Goal: Task Accomplishment & Management: Manage account settings

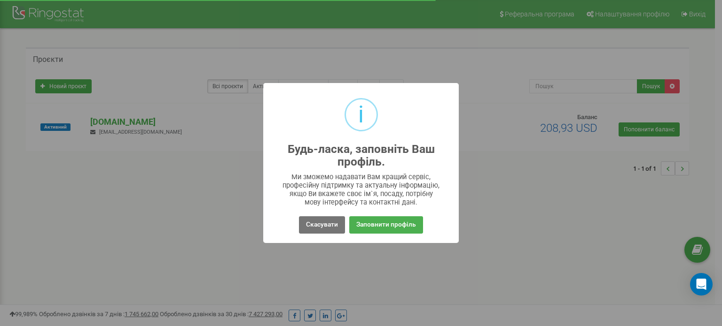
drag, startPoint x: 430, startPoint y: 199, endPoint x: 440, endPoint y: 208, distance: 13.3
click at [440, 208] on div "i Будь-ласка, заповніть Ваш профіль. × Ми зможемо надавати Вам кращий сервіс, п…" at bounding box center [360, 163] width 195 height 160
drag, startPoint x: 439, startPoint y: 207, endPoint x: 422, endPoint y: 195, distance: 21.0
click at [422, 195] on div "i Будь-ласка, заповніть Ваш профіль. × Ми зможемо надавати Вам кращий сервіс, п…" at bounding box center [360, 163] width 195 height 160
click at [422, 195] on div "Ми зможемо надавати Вам кращий сервіс, професійну підтримку та актуальну інформ…" at bounding box center [361, 190] width 158 height 34
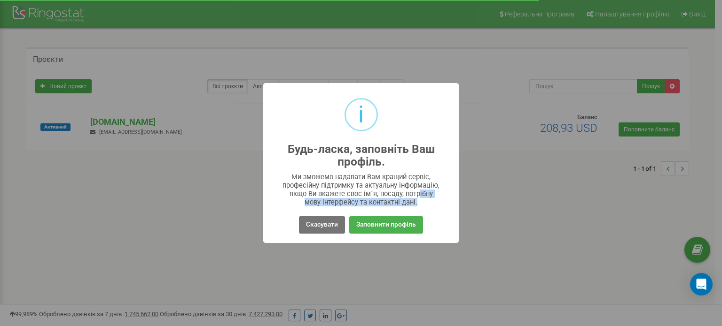
drag, startPoint x: 425, startPoint y: 200, endPoint x: 419, endPoint y: 197, distance: 6.5
click at [419, 197] on div "Ми зможемо надавати Вам кращий сервіс, професійну підтримку та актуальну інформ…" at bounding box center [361, 190] width 158 height 34
click at [388, 227] on button "Заповнити профіль" at bounding box center [386, 225] width 74 height 17
